Goal: Task Accomplishment & Management: Manage account settings

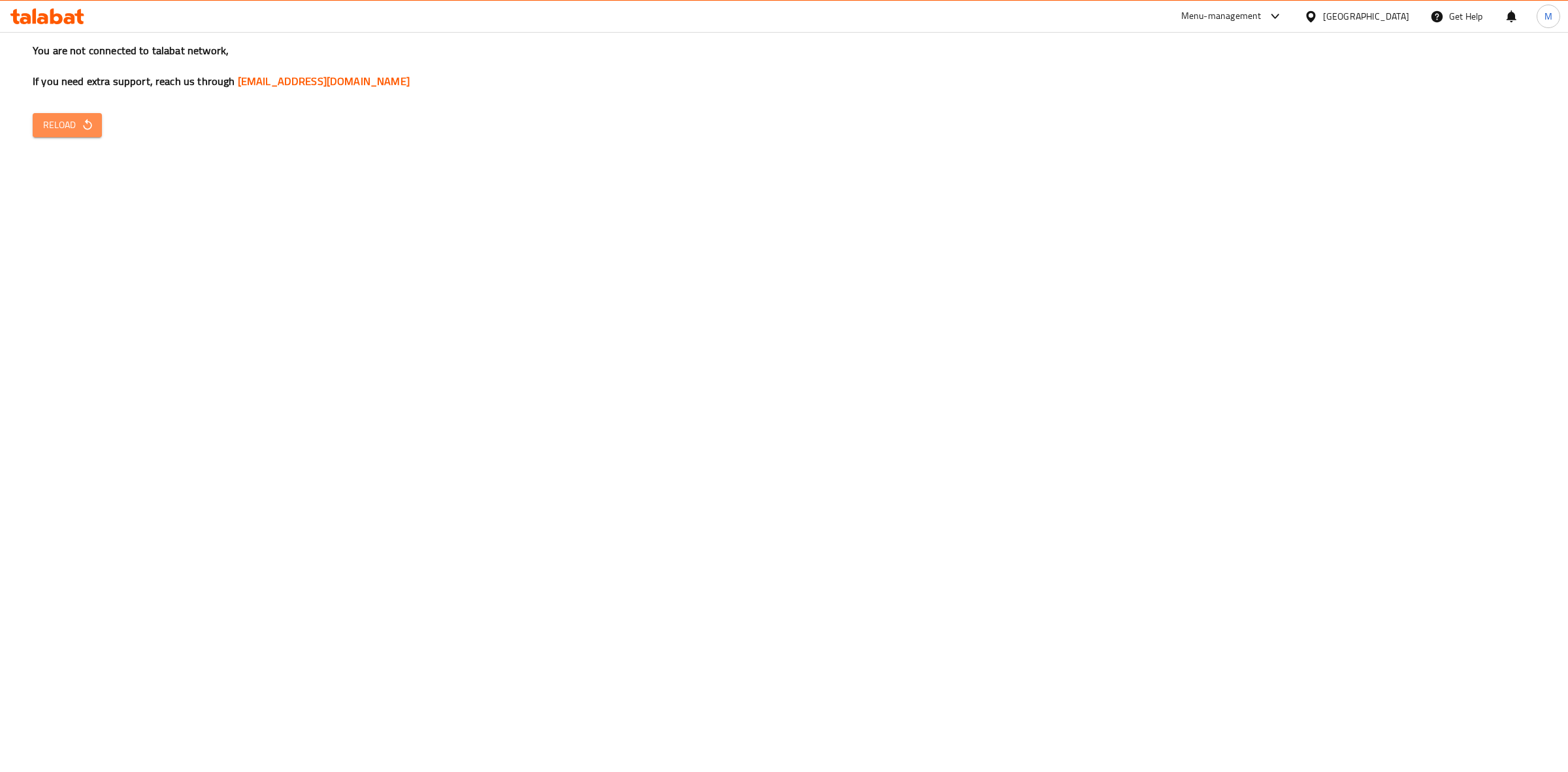
click at [75, 132] on span "Reload" at bounding box center [67, 125] width 48 height 16
click at [72, 131] on span "Reload" at bounding box center [67, 125] width 48 height 16
click at [65, 129] on span "Reload" at bounding box center [67, 125] width 48 height 16
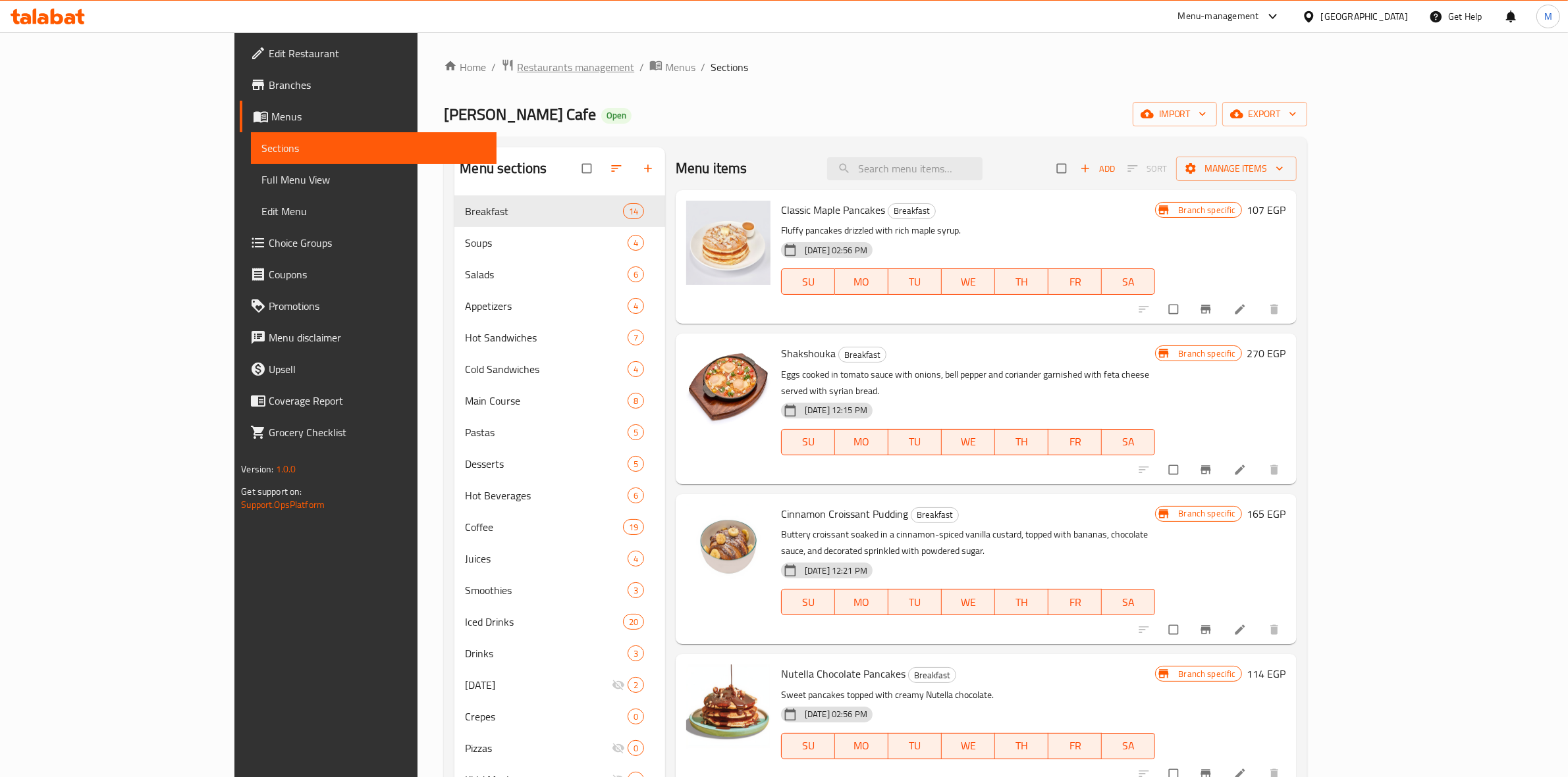
click at [517, 61] on span "Restaurants management" at bounding box center [575, 66] width 117 height 15
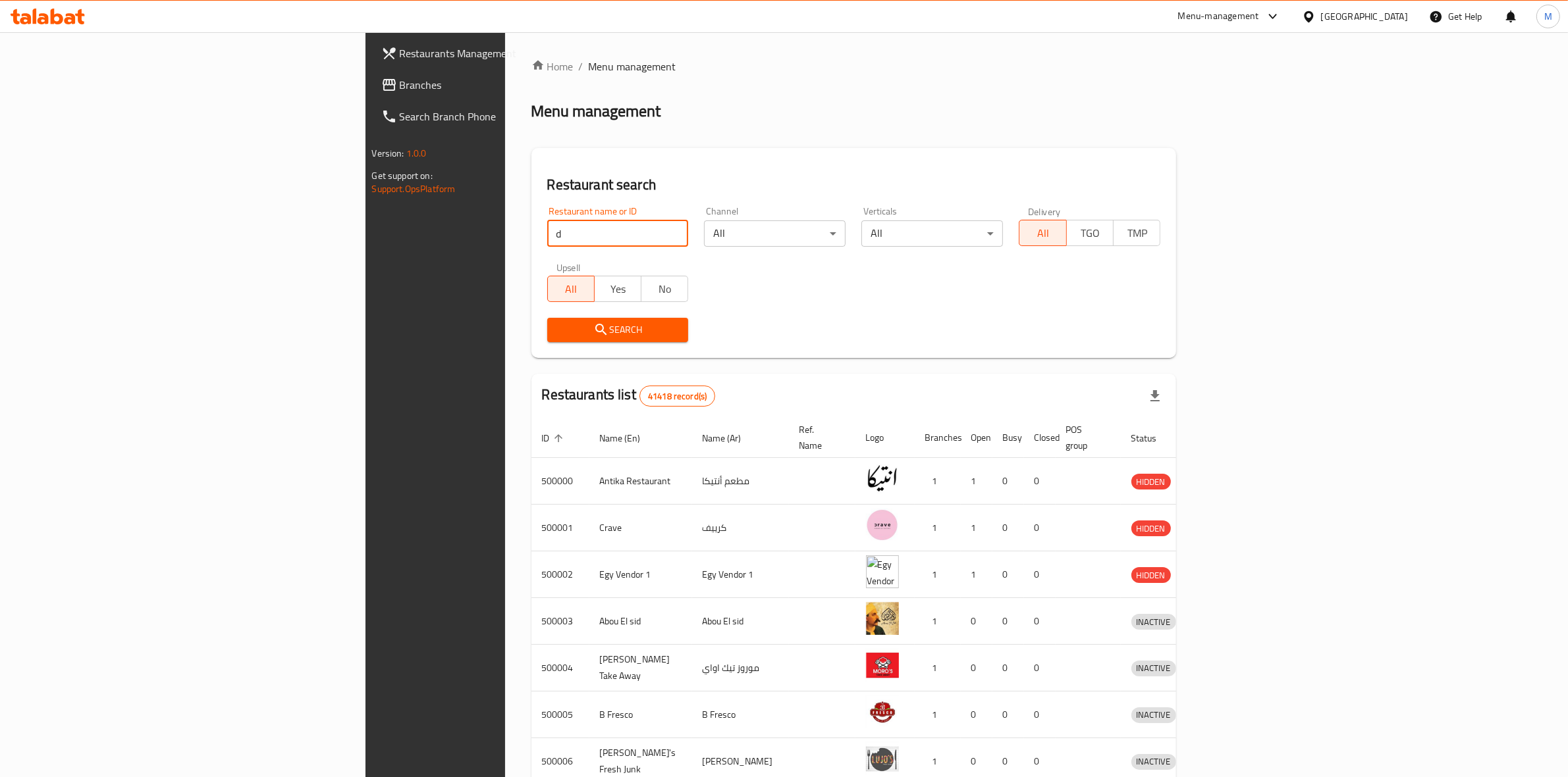
click at [547, 225] on input "d" at bounding box center [618, 234] width 142 height 27
type input "d"
type input "burger king"
click button "Search" at bounding box center [618, 330] width 142 height 24
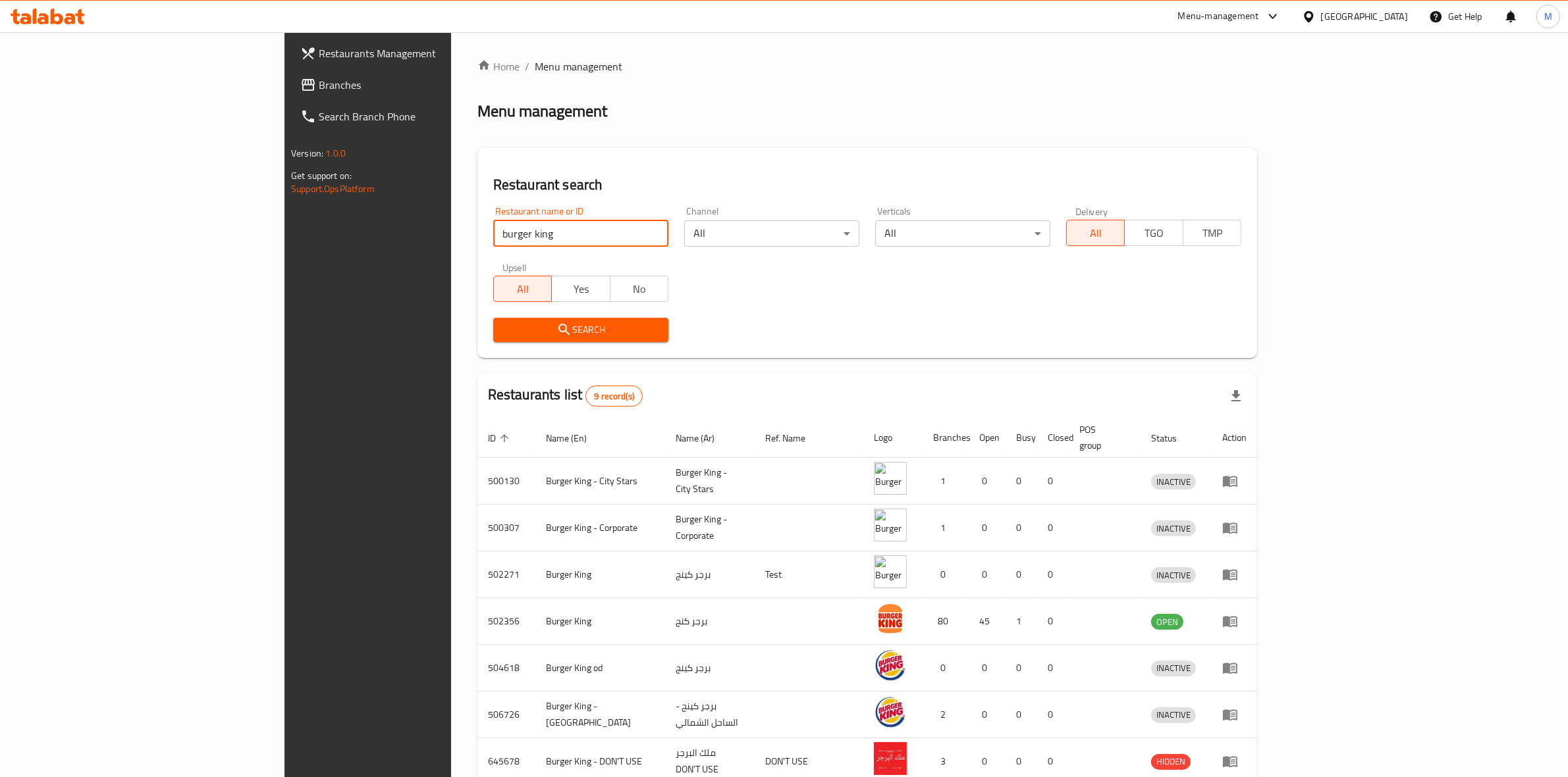
scroll to position [156, 0]
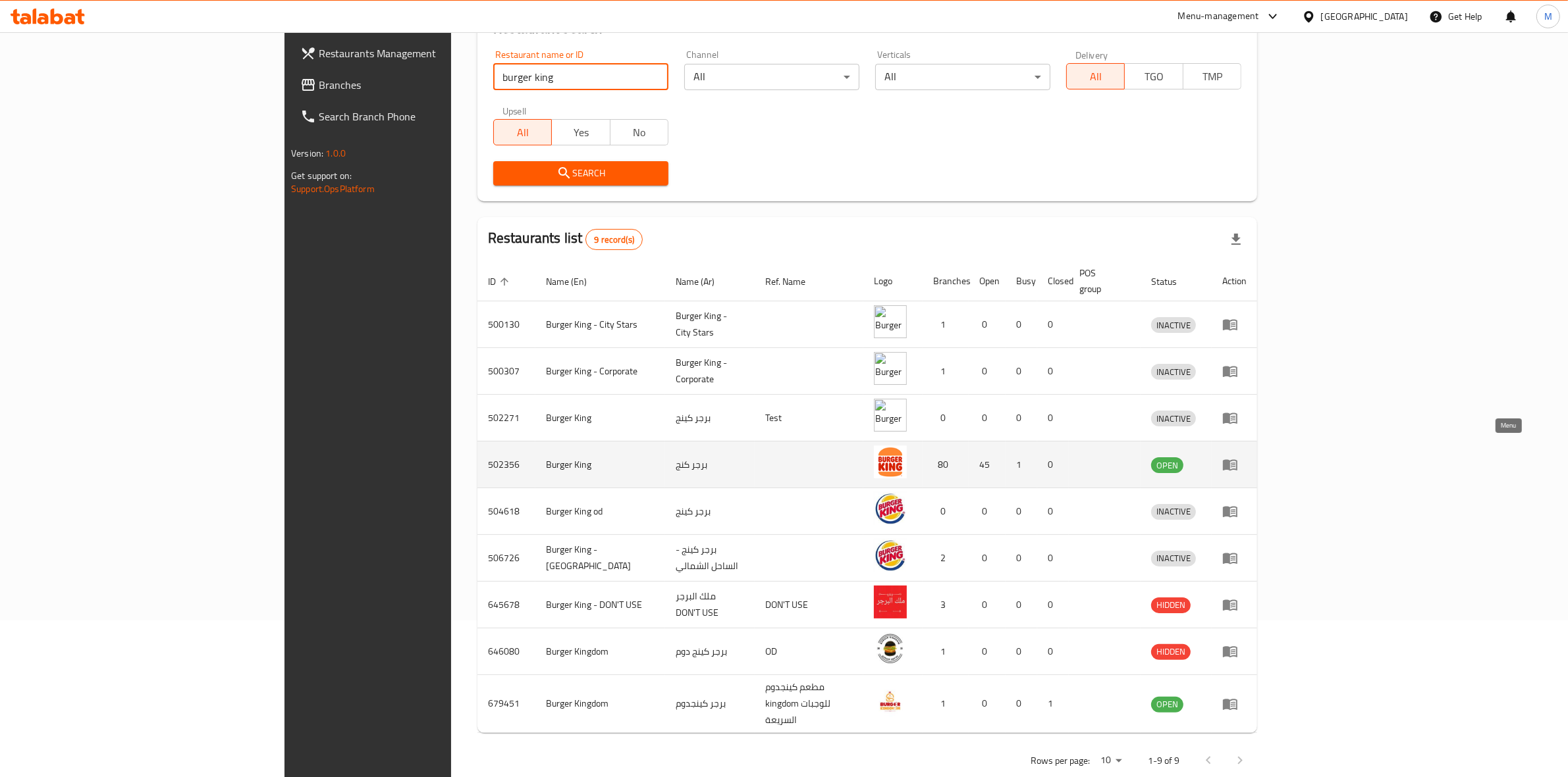
click at [1238, 457] on icon "enhanced table" at bounding box center [1229, 464] width 16 height 15
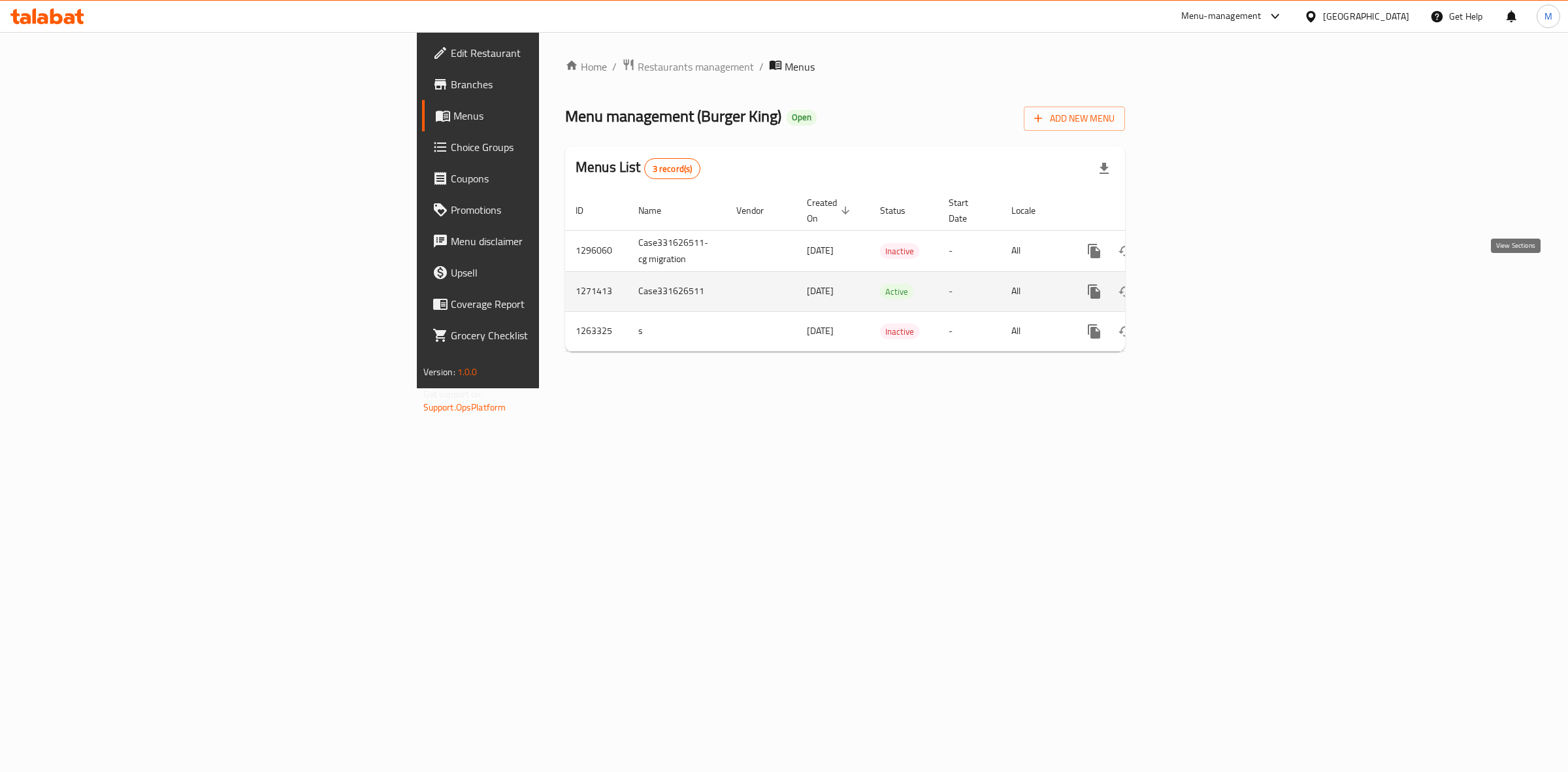
click at [1205, 285] on link "enhanced table" at bounding box center [1188, 291] width 32 height 32
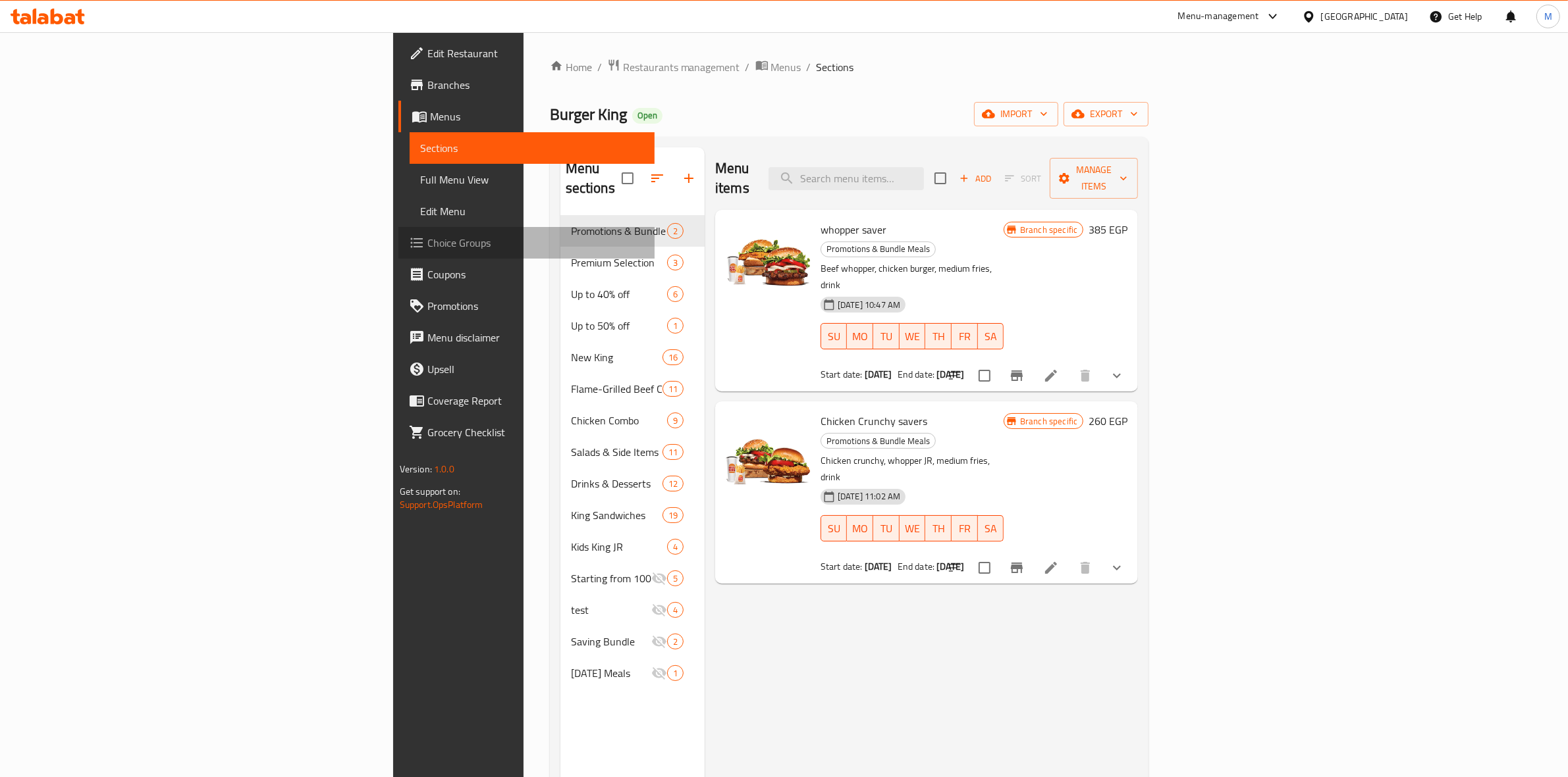
click at [427, 246] on span "Choice Groups" at bounding box center [536, 242] width 217 height 15
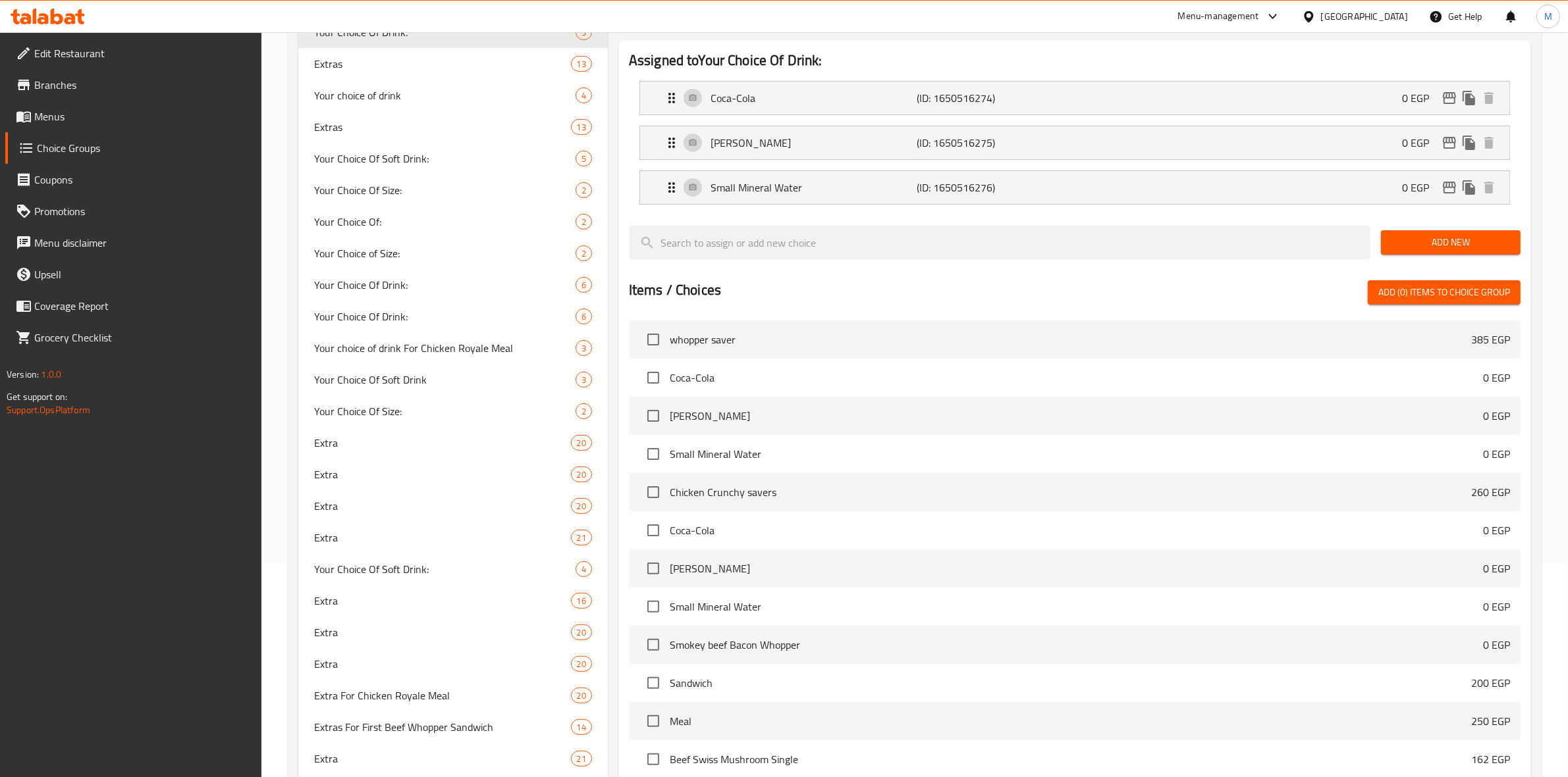
scroll to position [219, 0]
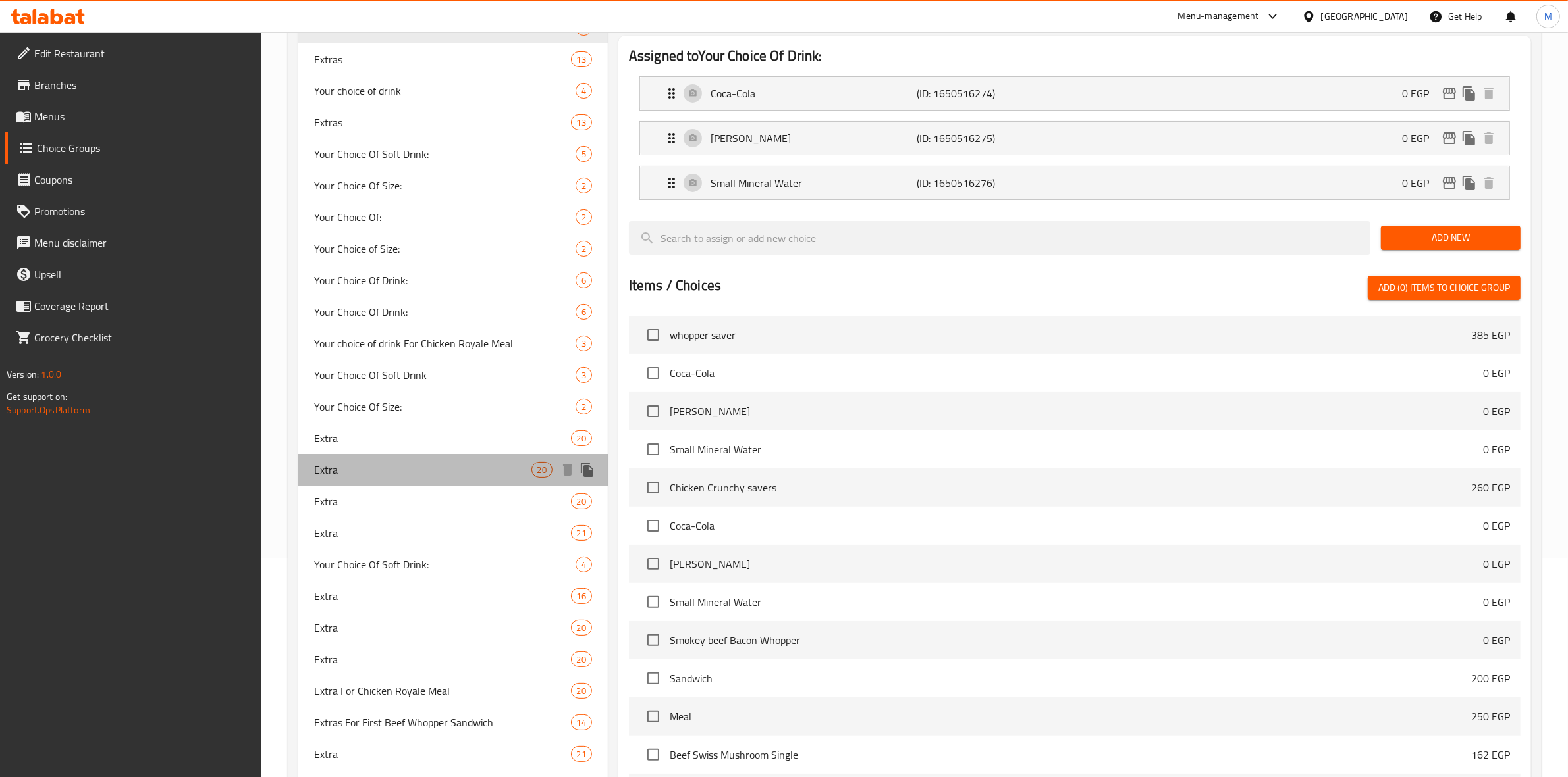
click at [436, 477] on div "Extra 20" at bounding box center [453, 469] width 309 height 32
type input "Extra"
type input "إضافات"
type input "0"
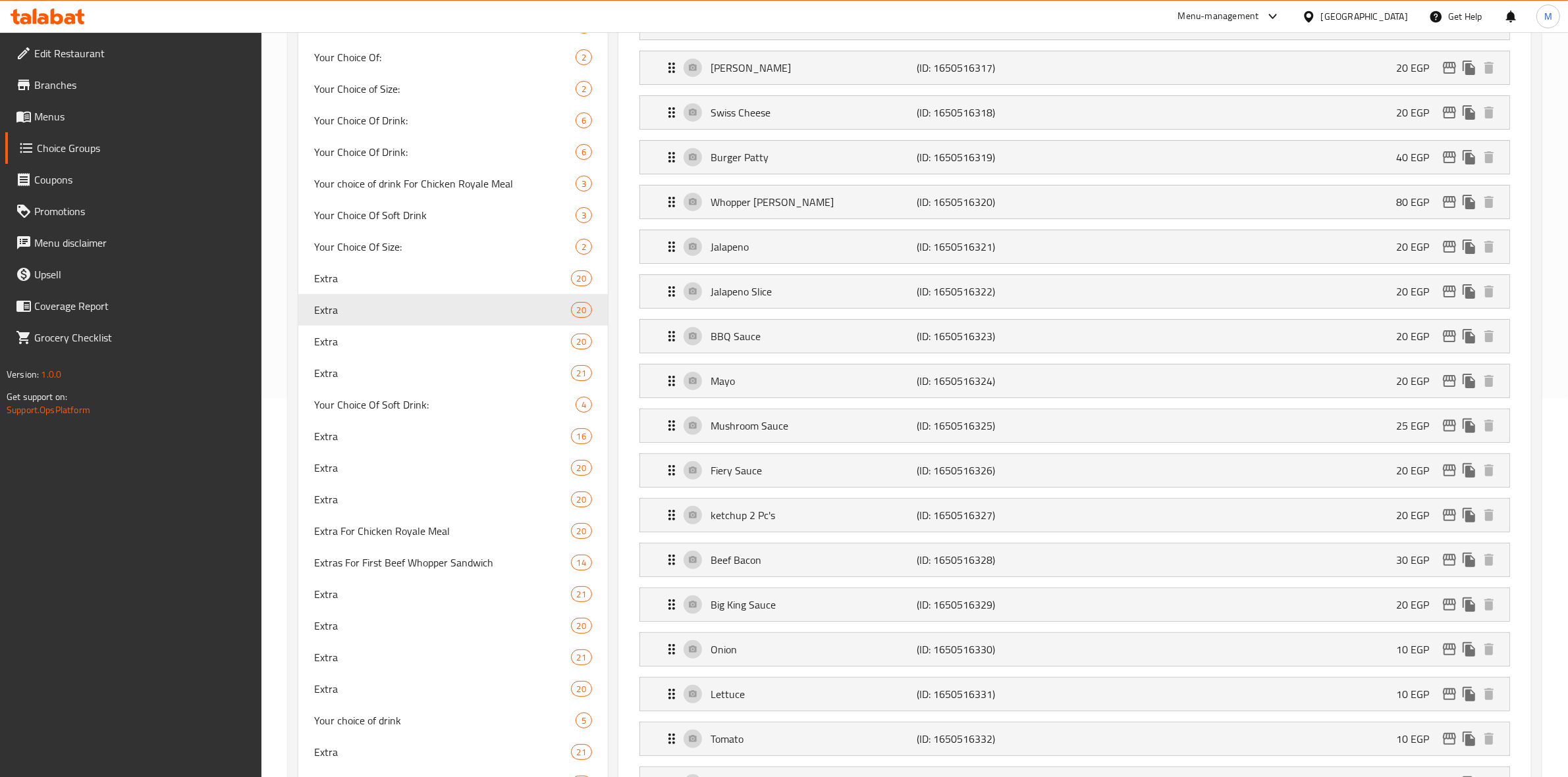
scroll to position [374, 0]
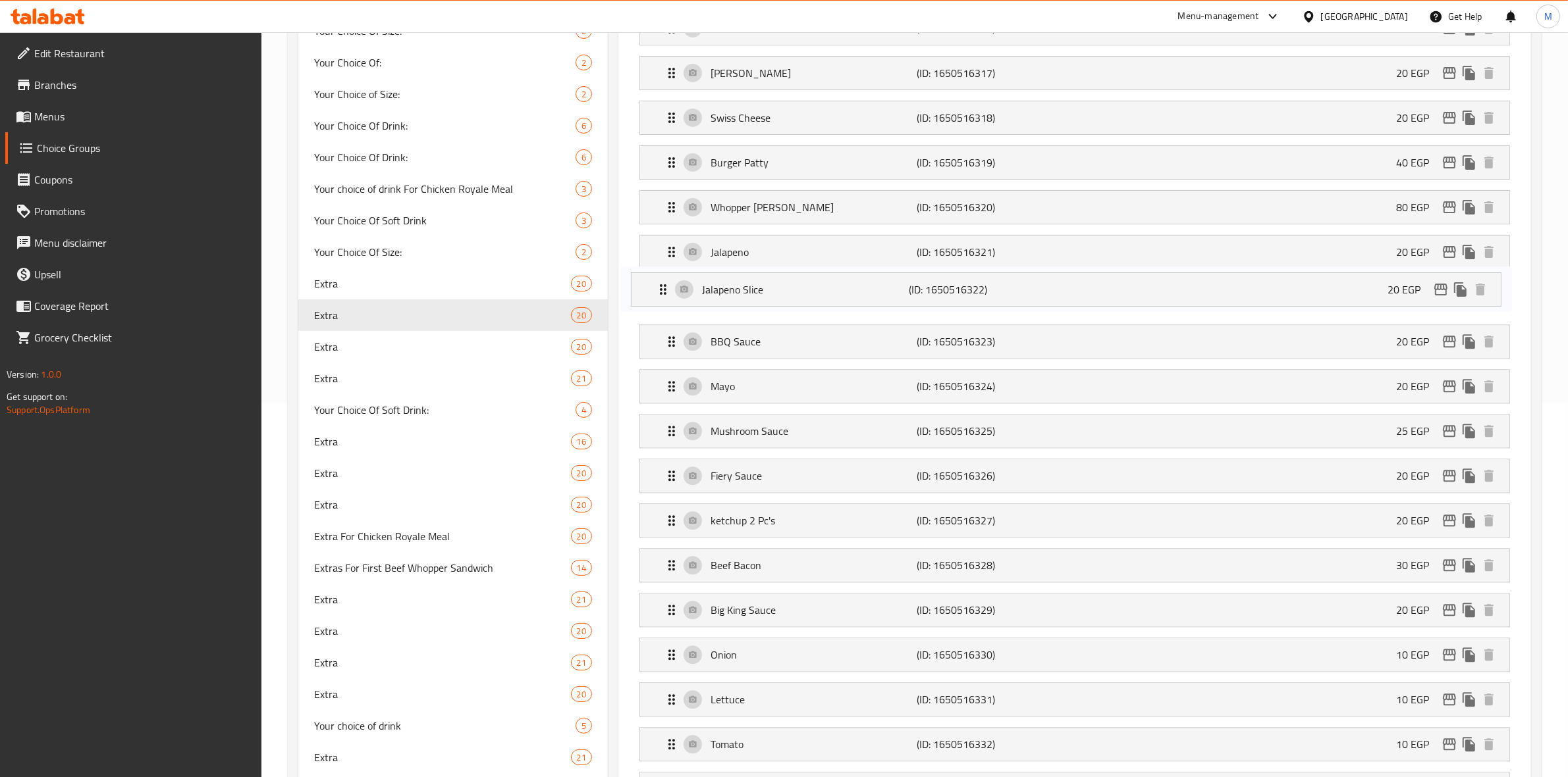
drag, startPoint x: 781, startPoint y: 300, endPoint x: 770, endPoint y: 289, distance: 15.6
click at [770, 289] on nav "Cheese (ID: 1650516314) 20 EGP Name (En) Cheese Name (En) Name (Ar) جبنة Name (…" at bounding box center [1075, 364] width 892 height 905
click at [736, 254] on p "Jalapeno" at bounding box center [814, 252] width 207 height 15
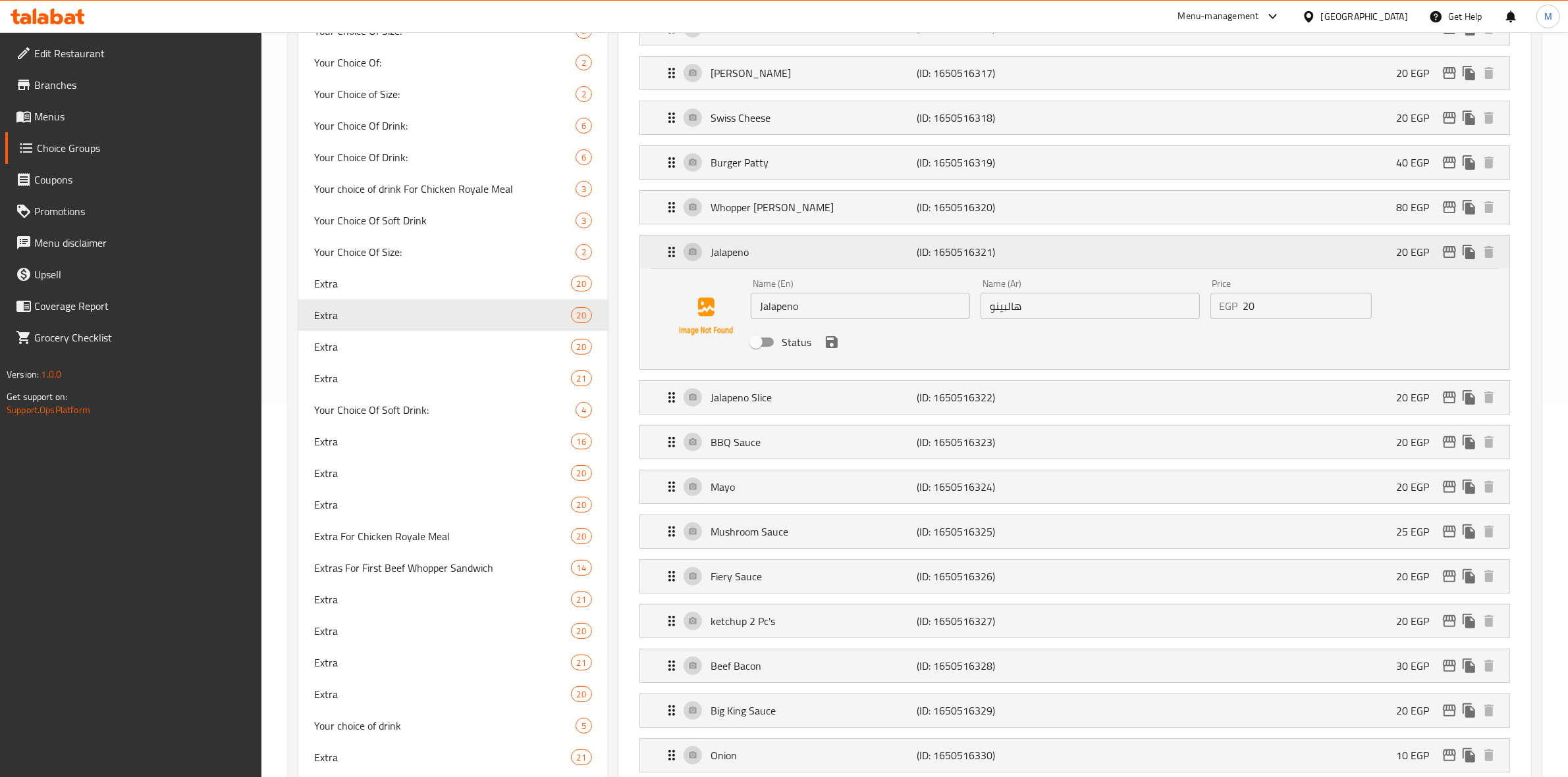
click at [736, 254] on p "Jalapeno" at bounding box center [814, 252] width 207 height 15
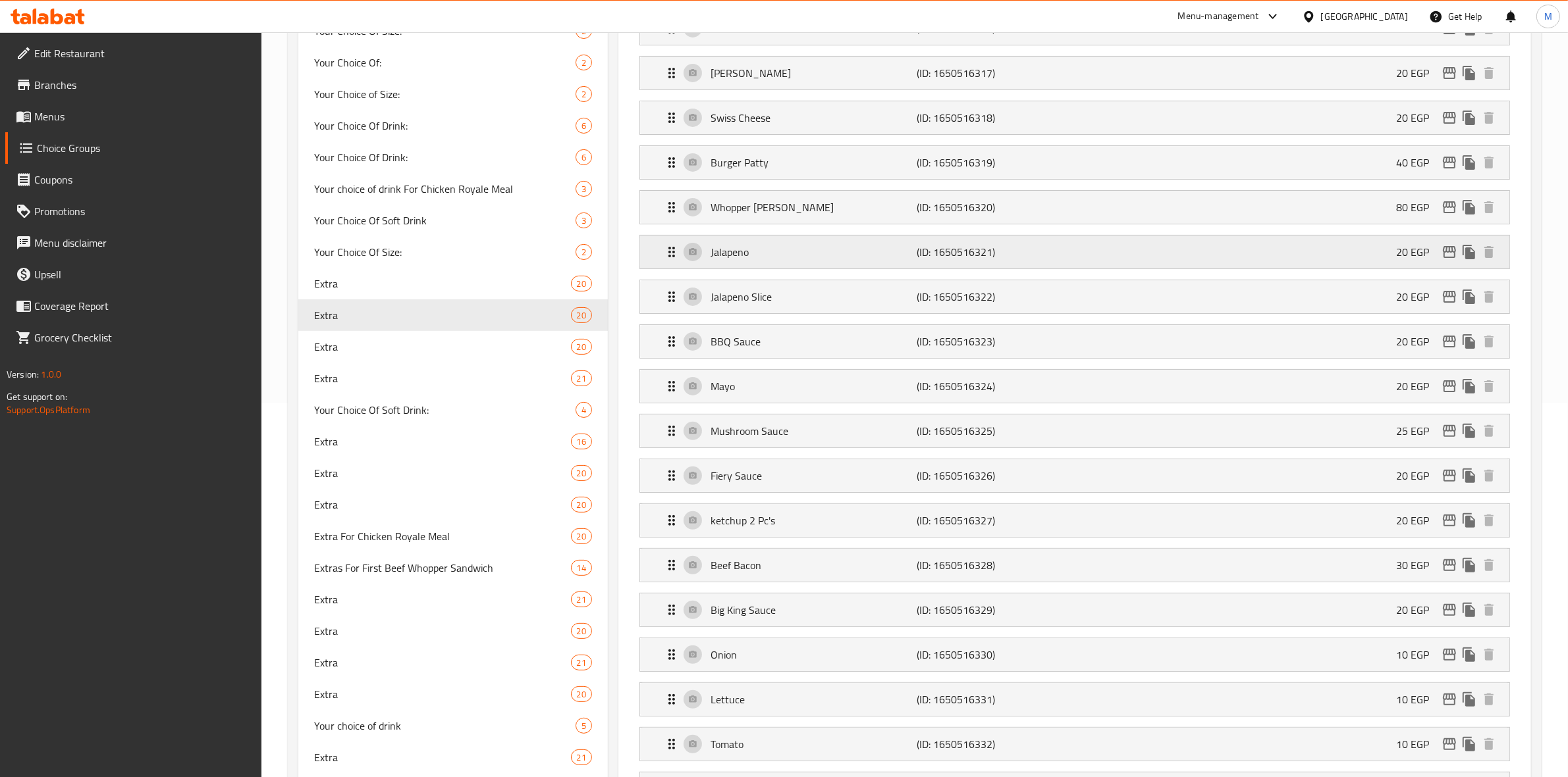
click at [736, 254] on p "Jalapeno" at bounding box center [814, 252] width 207 height 15
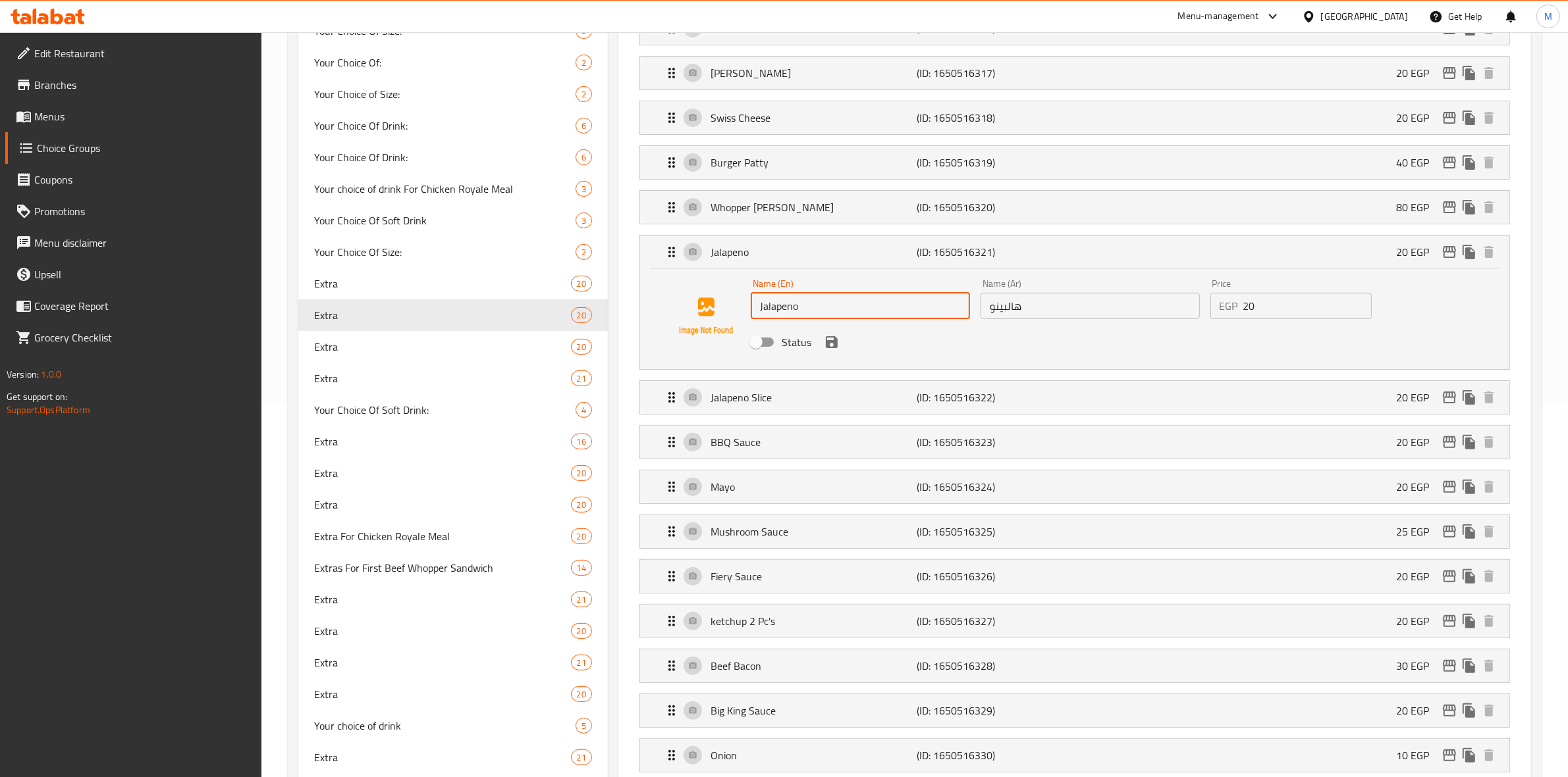
click at [782, 309] on input "Jalapeno" at bounding box center [860, 306] width 219 height 27
click at [743, 402] on p "Jalapeno Slice" at bounding box center [814, 397] width 207 height 15
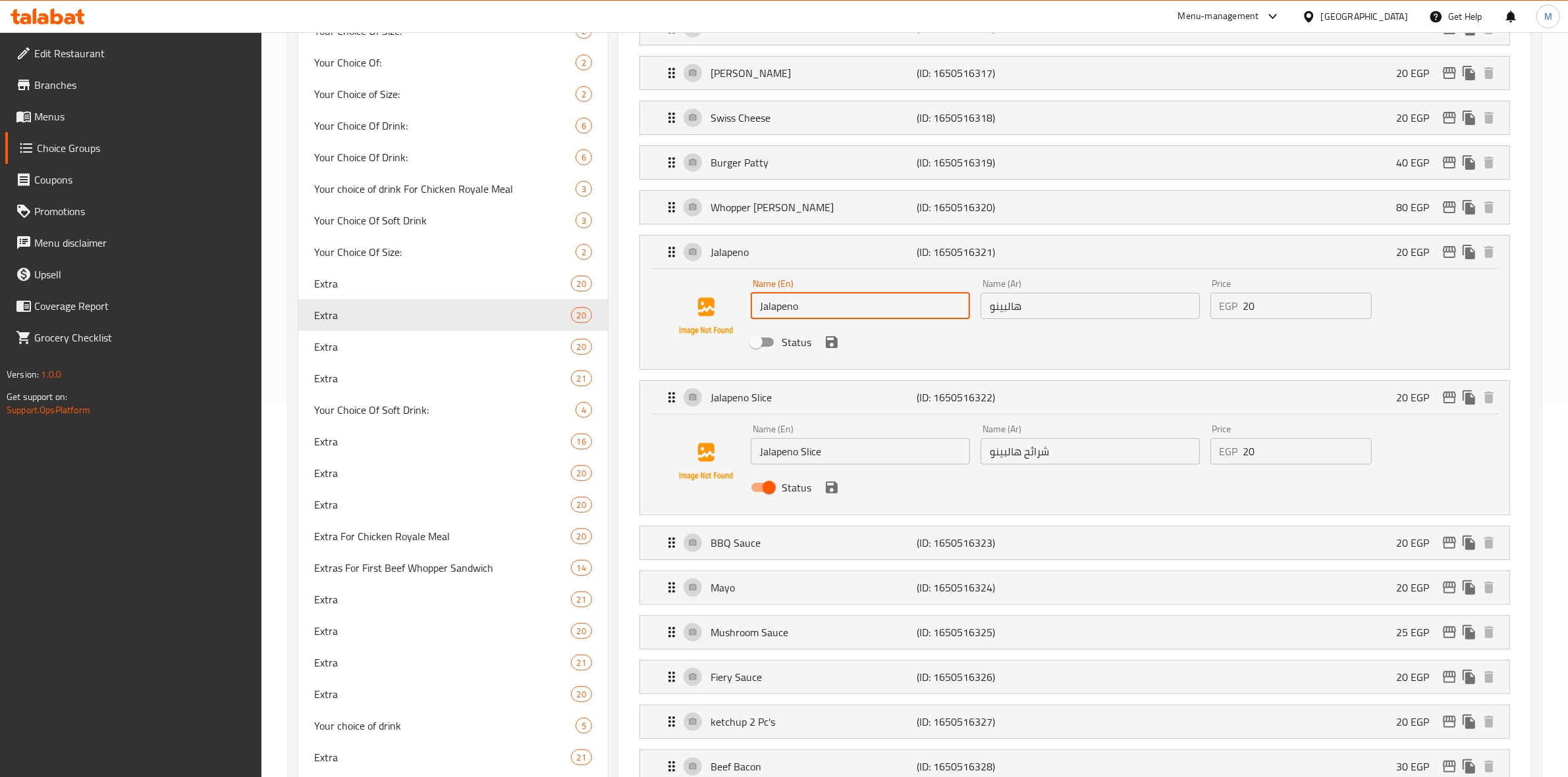
click at [778, 454] on input "Jalapeno Slice" at bounding box center [860, 452] width 219 height 27
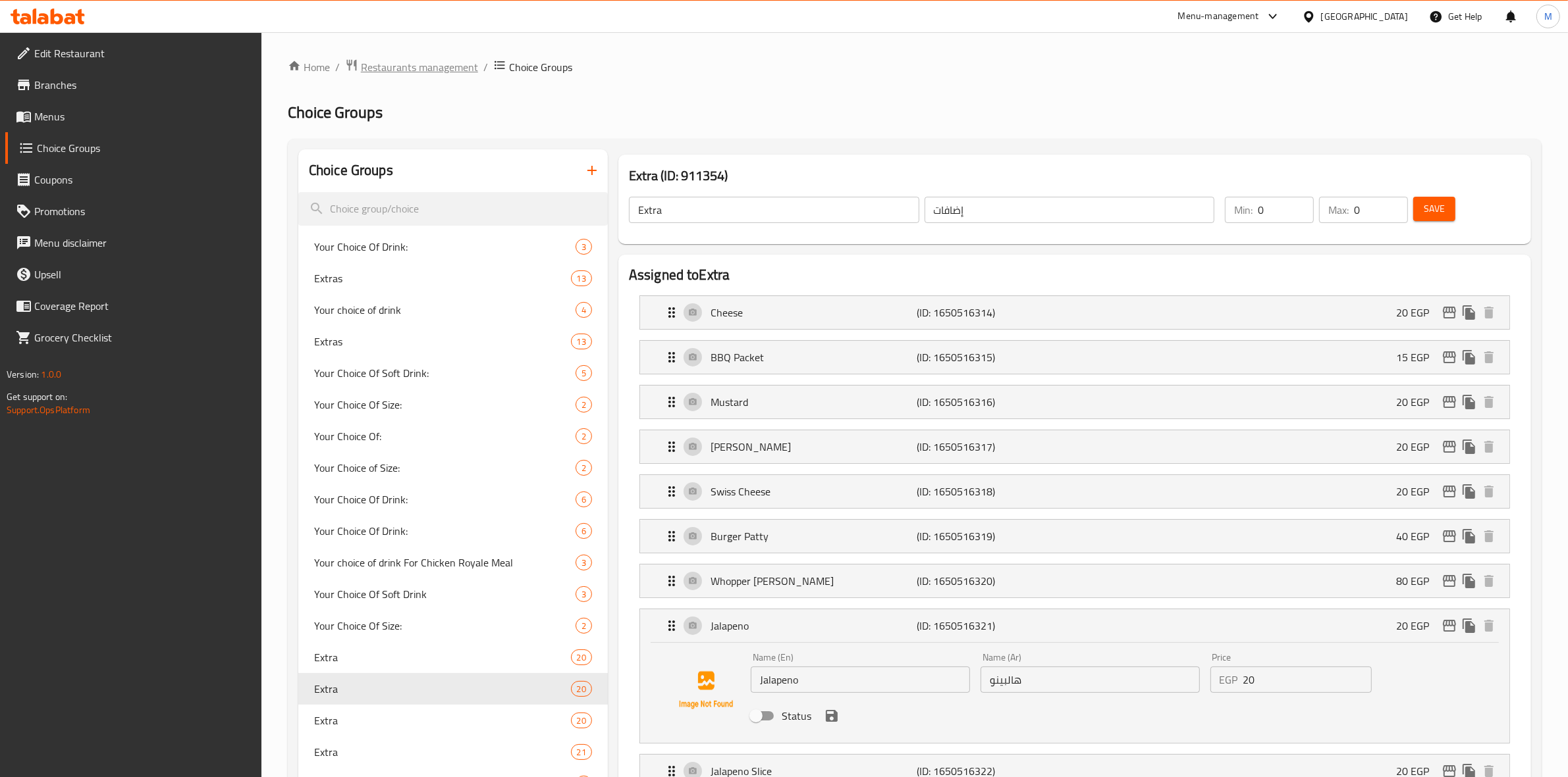
click at [447, 67] on span "Restaurants management" at bounding box center [419, 66] width 117 height 15
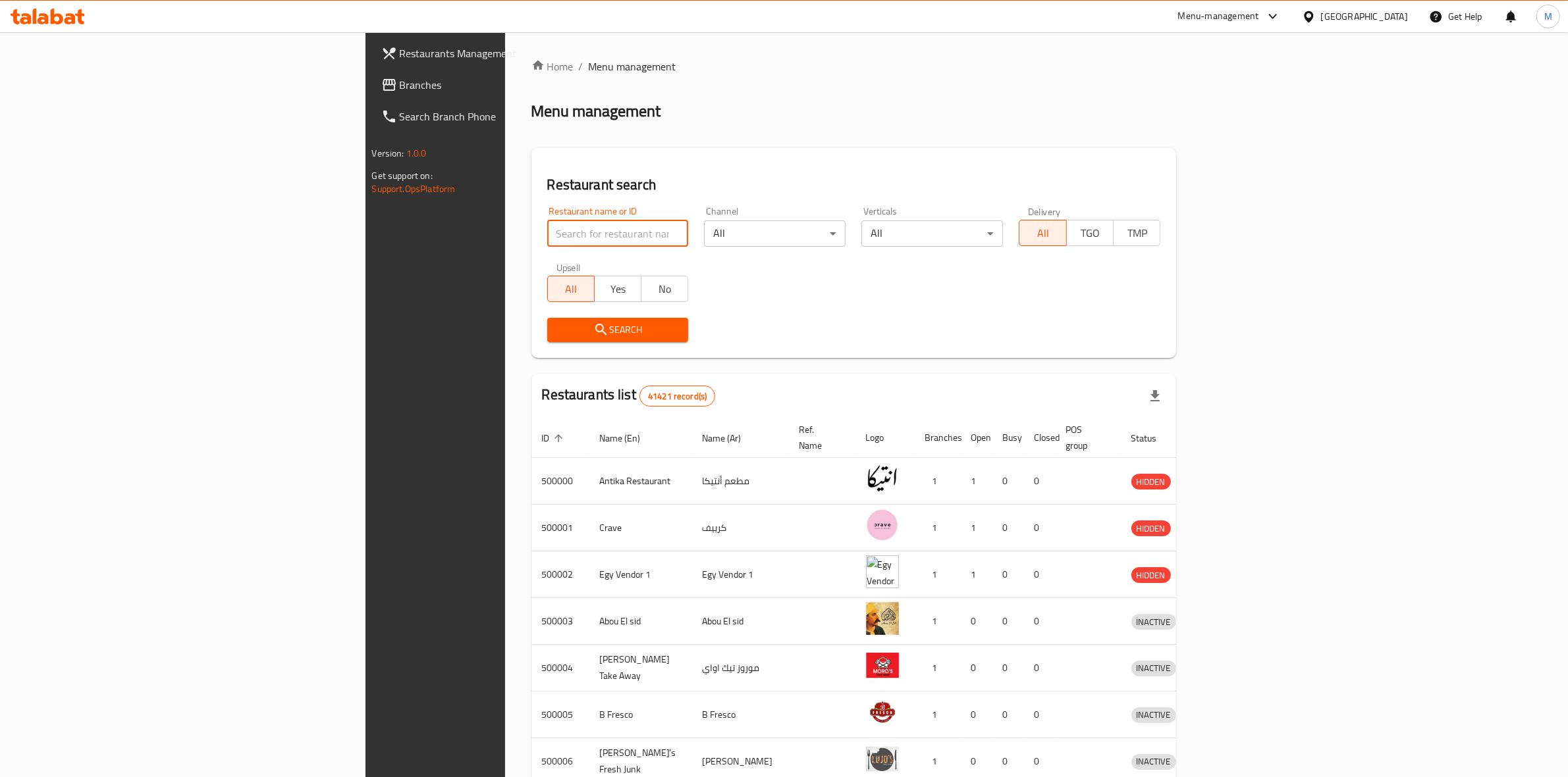
click at [547, 238] on input "search" at bounding box center [618, 234] width 142 height 27
type input "d"
type input "burger king"
click button "Search" at bounding box center [618, 330] width 142 height 24
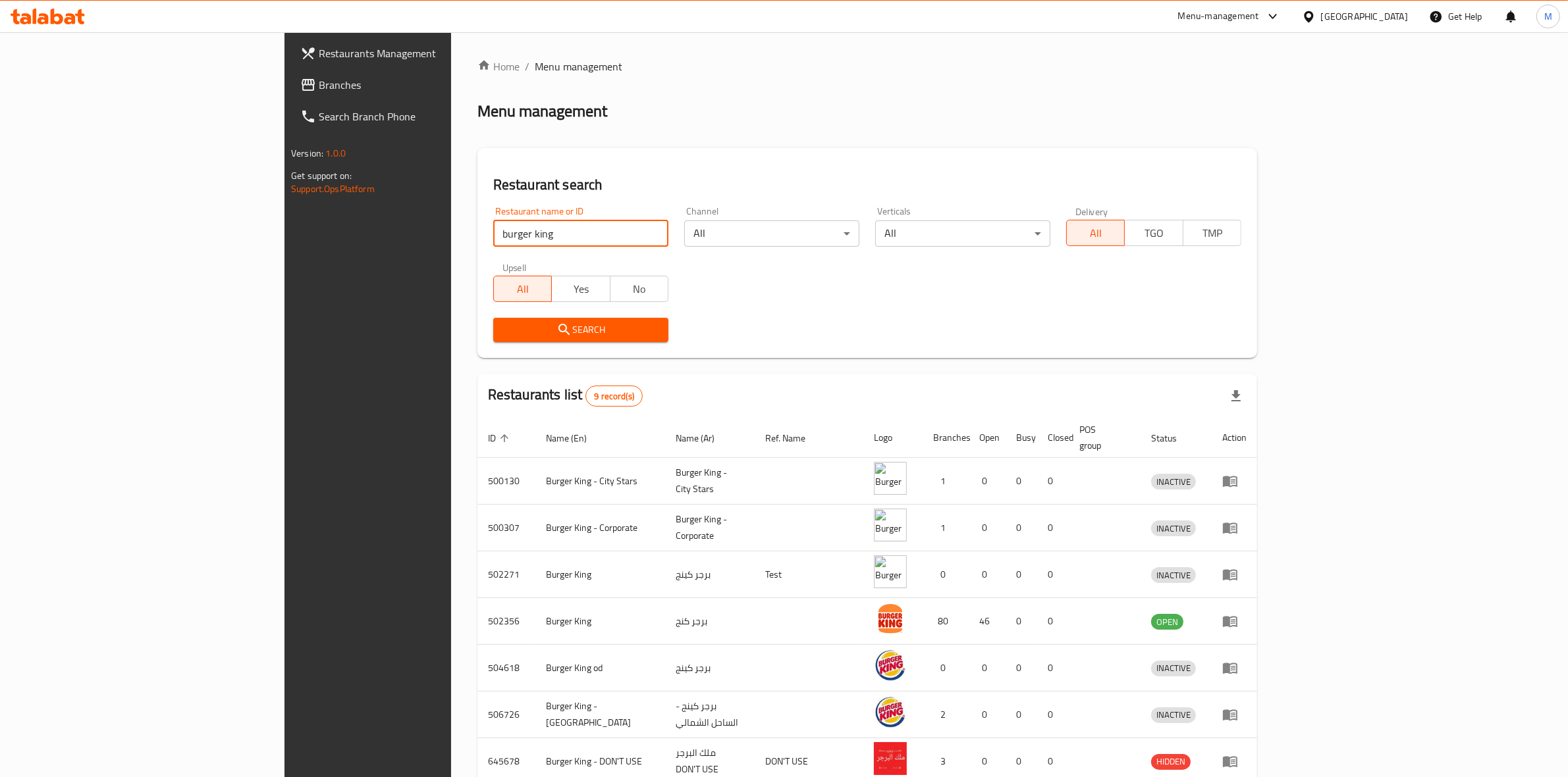
click button "Search" at bounding box center [580, 330] width 175 height 24
click at [493, 339] on button "Search" at bounding box center [580, 330] width 175 height 24
click at [503, 326] on span "Search" at bounding box center [580, 330] width 154 height 16
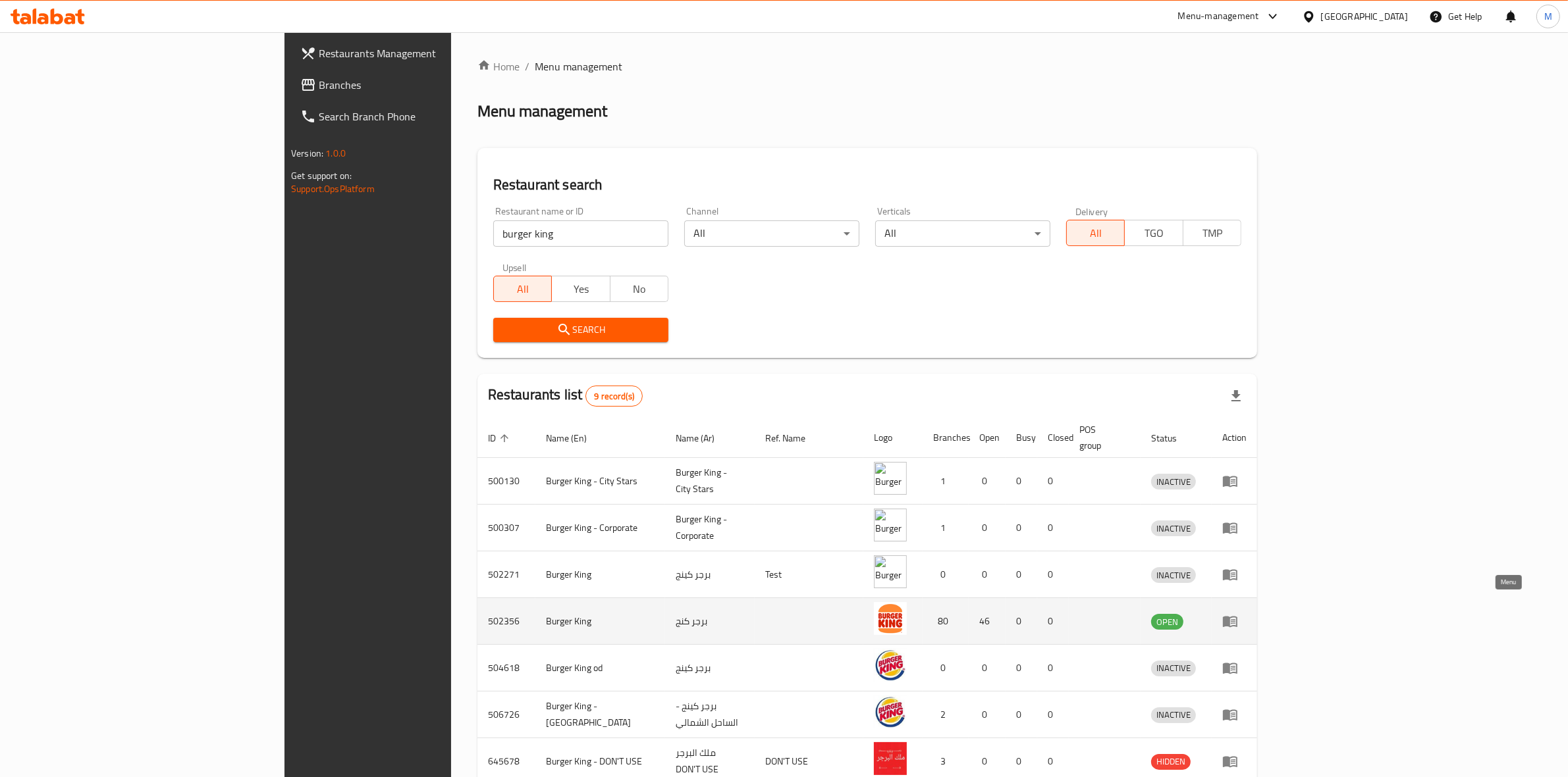
click at [1238, 613] on icon "enhanced table" at bounding box center [1229, 621] width 16 height 15
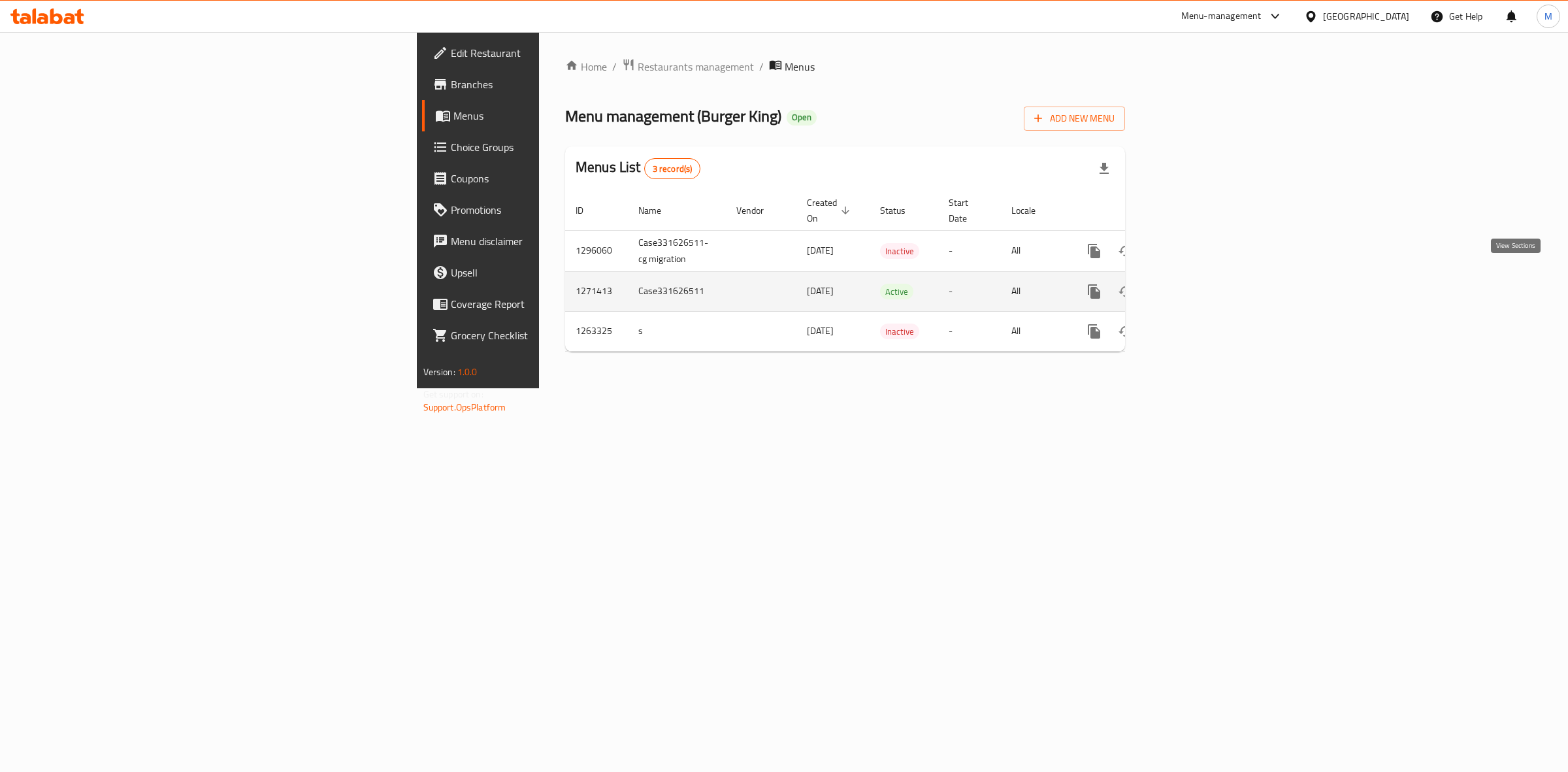
click at [1197, 284] on icon "enhanced table" at bounding box center [1188, 291] width 15 height 15
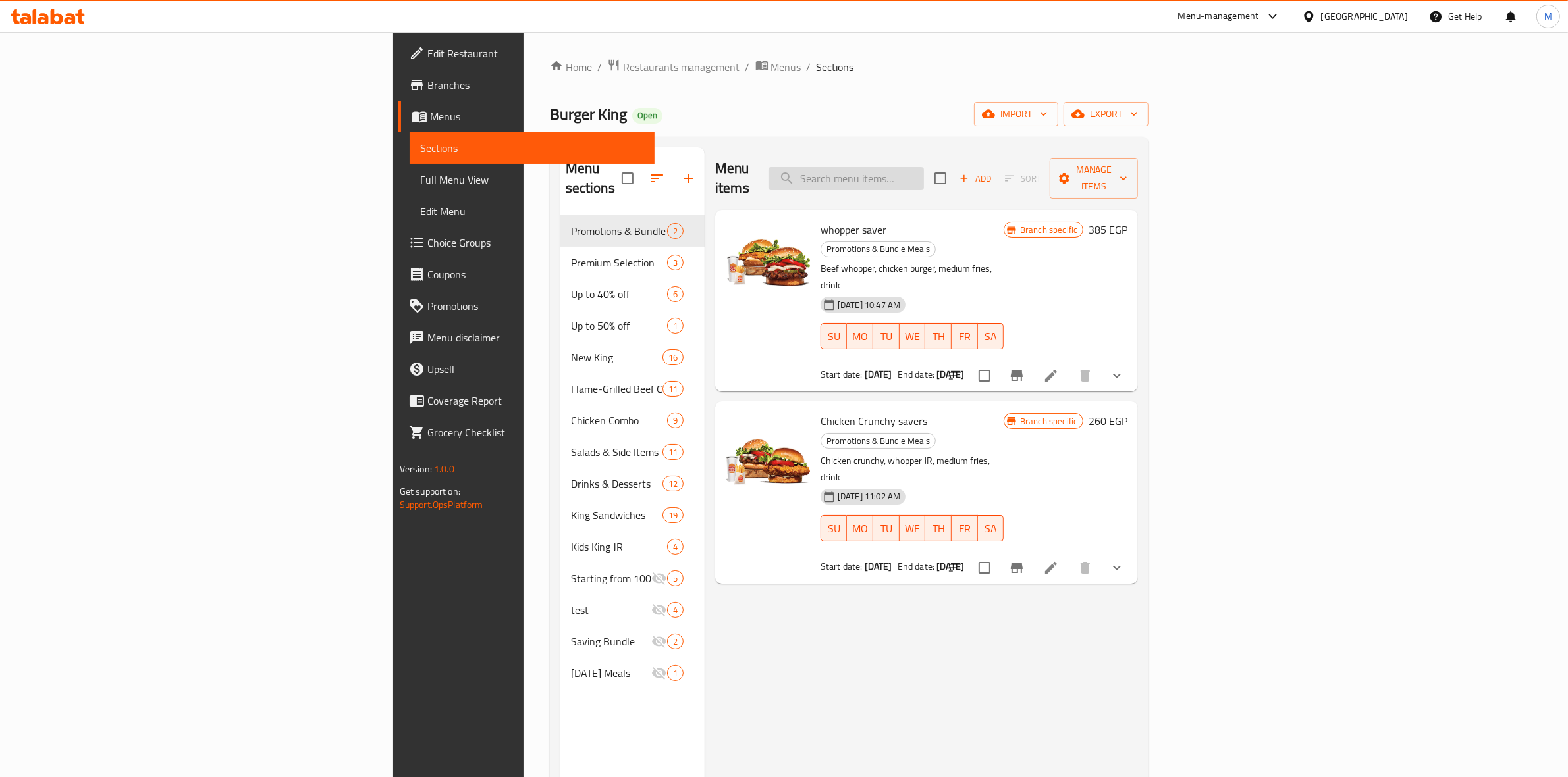
click at [924, 171] on input "search" at bounding box center [846, 179] width 155 height 23
paste input "Whopper saver"
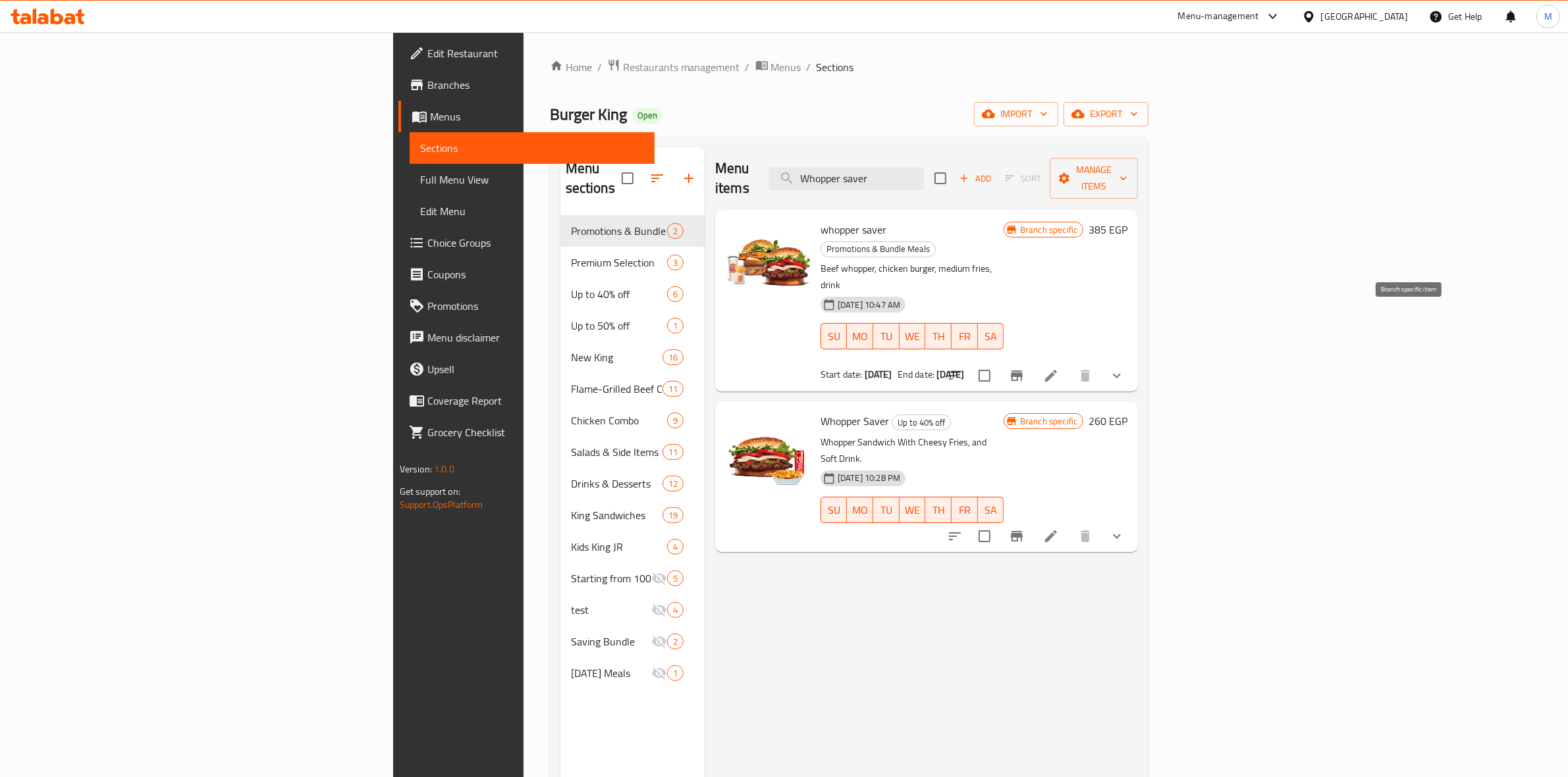
type input "Whopper saver"
click at [1032, 360] on button "Branch-specific-item" at bounding box center [1017, 376] width 32 height 32
click at [1069, 364] on li at bounding box center [1051, 376] width 37 height 24
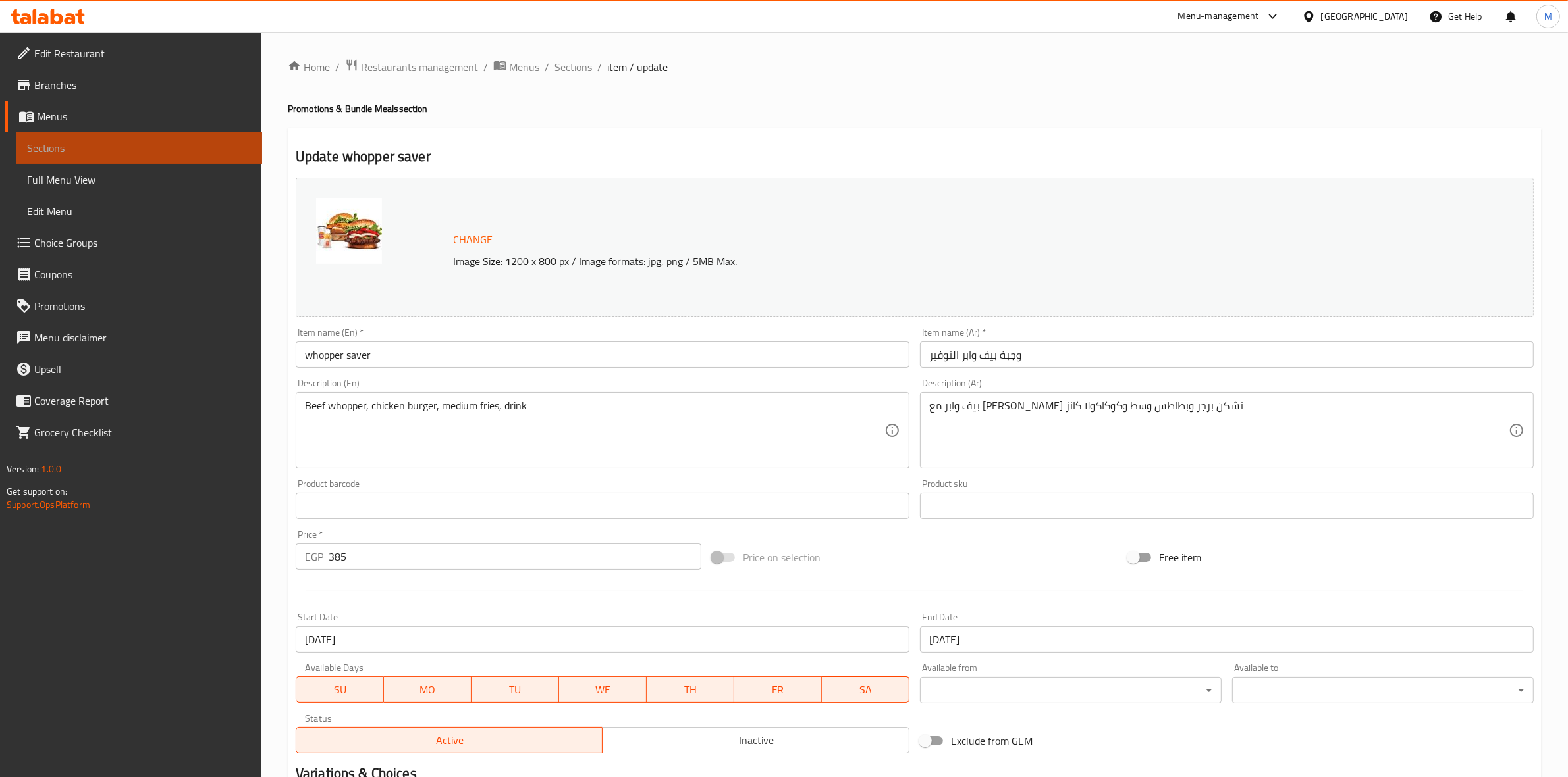
click at [176, 142] on span "Sections" at bounding box center [140, 148] width 224 height 15
